Goal: Task Accomplishment & Management: Manage account settings

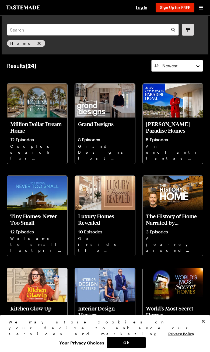
click at [143, 8] on span "Log In" at bounding box center [141, 7] width 11 height 5
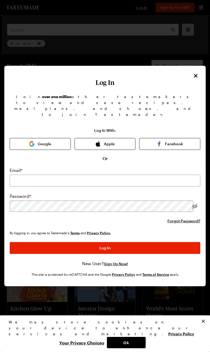
click at [123, 138] on button "Apple" at bounding box center [105, 144] width 61 height 12
click at [118, 138] on button "Apple" at bounding box center [105, 144] width 61 height 12
click at [125, 339] on button "Ok" at bounding box center [126, 342] width 39 height 11
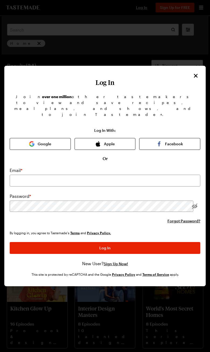
click at [122, 138] on button "Apple" at bounding box center [105, 144] width 61 height 12
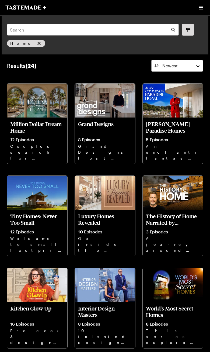
click at [192, 12] on div "Cooking Shows Streaming" at bounding box center [105, 7] width 210 height 15
click at [200, 11] on icon "Open menu" at bounding box center [201, 7] width 6 height 6
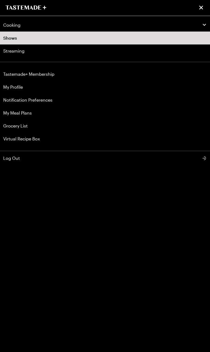
click at [51, 74] on link "Tastemade+ Membership" at bounding box center [105, 74] width 210 height 13
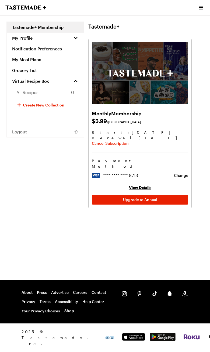
click at [117, 144] on span "Cancel Subscription" at bounding box center [110, 143] width 37 height 5
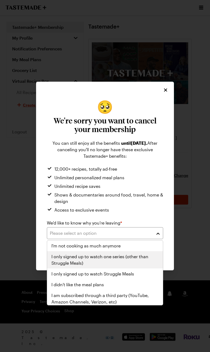
click at [132, 253] on span "I only signed up to watch one series (other than Struggle Meals)" at bounding box center [104, 259] width 107 height 13
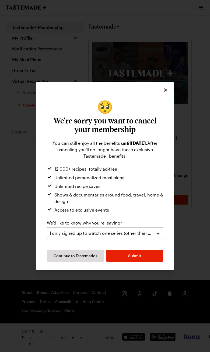
click at [136, 255] on span "Submit" at bounding box center [134, 255] width 13 height 5
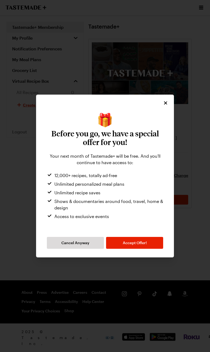
click at [145, 240] on button "Accept Offer!" at bounding box center [134, 243] width 57 height 12
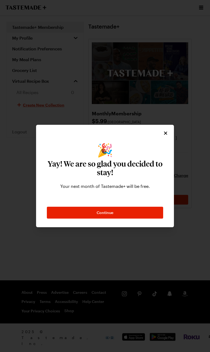
click at [147, 215] on button "Continue" at bounding box center [105, 213] width 116 height 12
